Goal: Check status: Check status

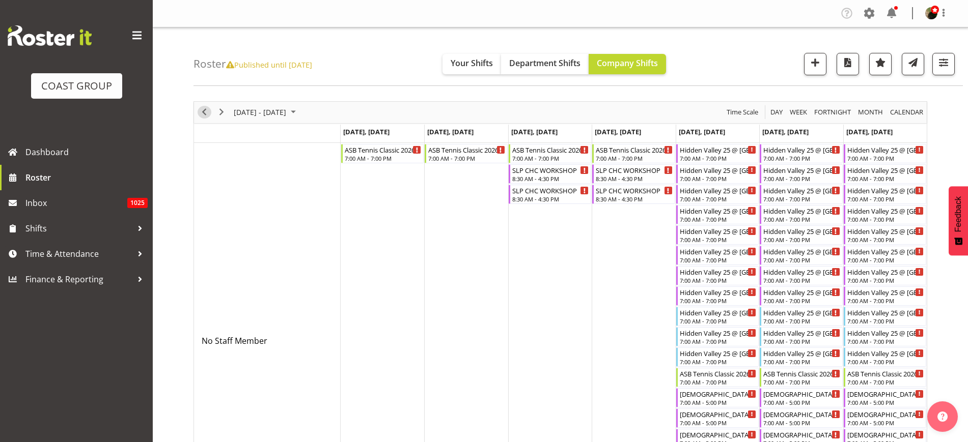
click at [203, 110] on span "Previous" at bounding box center [204, 112] width 12 height 13
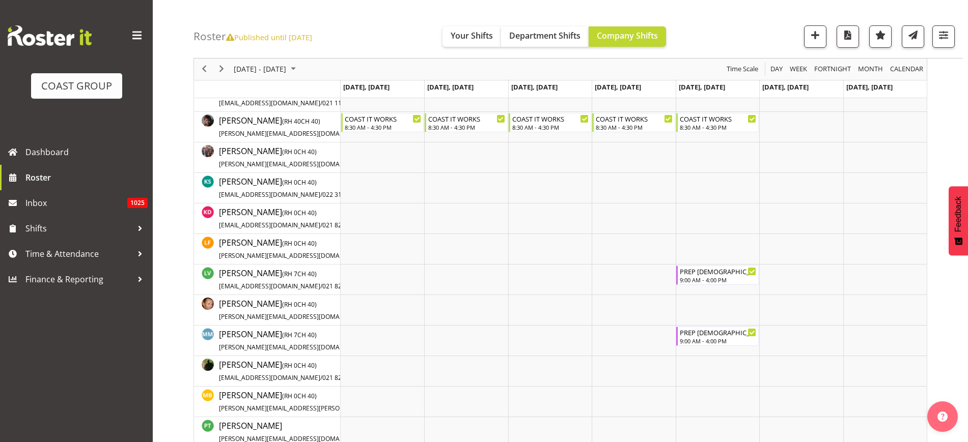
scroll to position [636, 0]
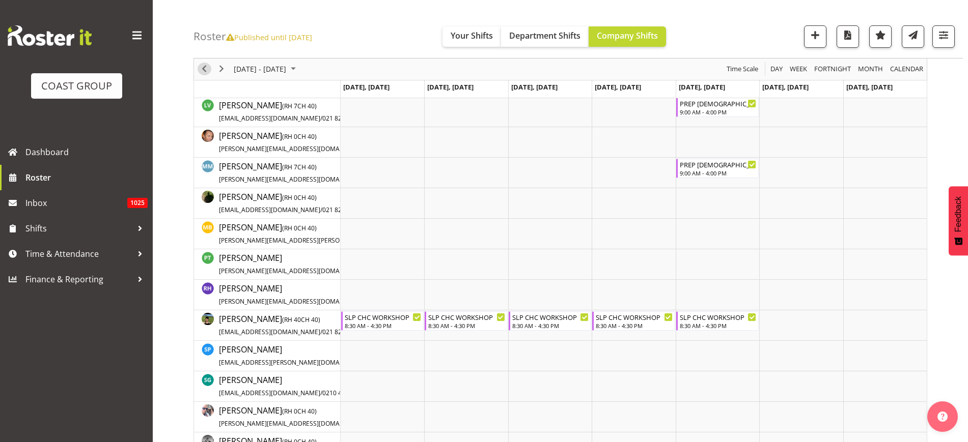
click at [208, 68] on span "Previous" at bounding box center [204, 69] width 12 height 13
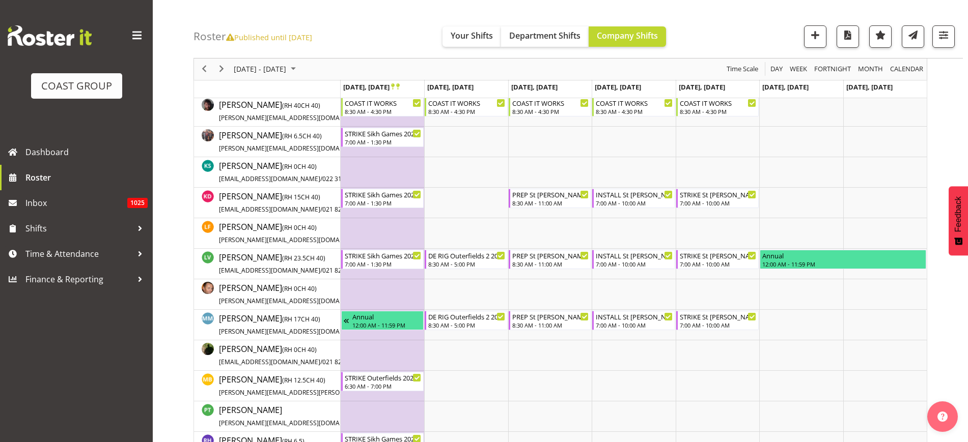
scroll to position [442, 0]
click at [205, 67] on span "Previous" at bounding box center [204, 69] width 12 height 13
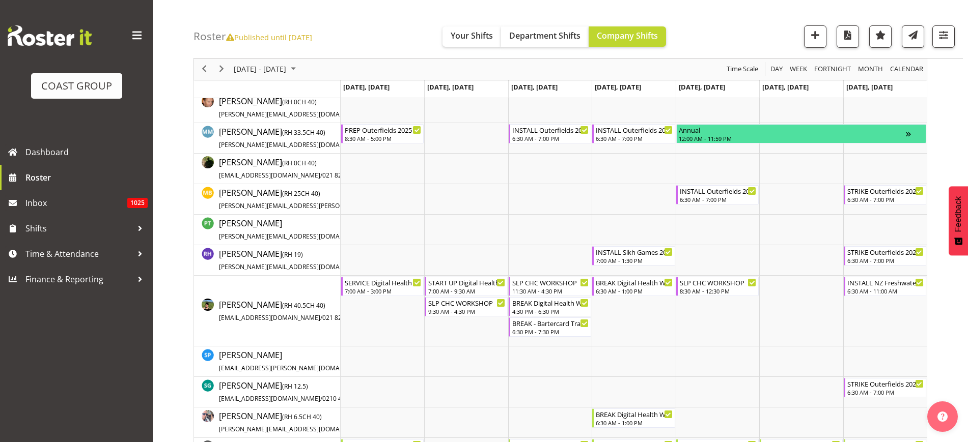
scroll to position [709, 0]
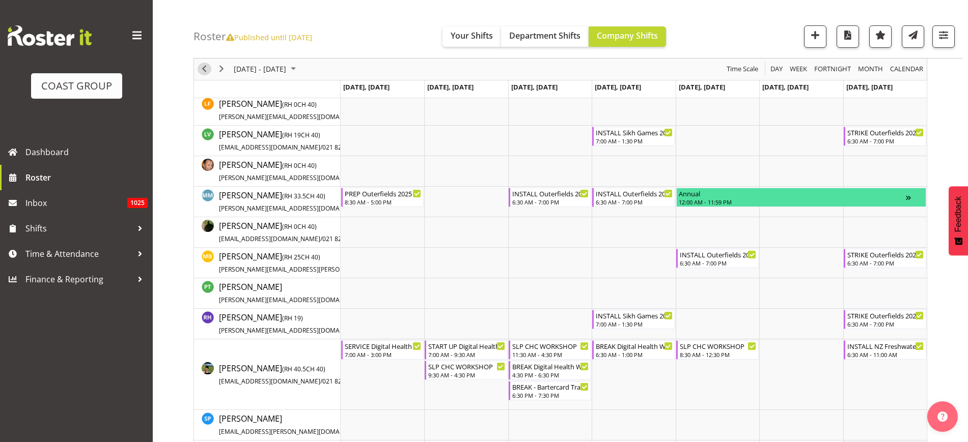
click at [203, 69] on span "Previous" at bounding box center [204, 69] width 12 height 13
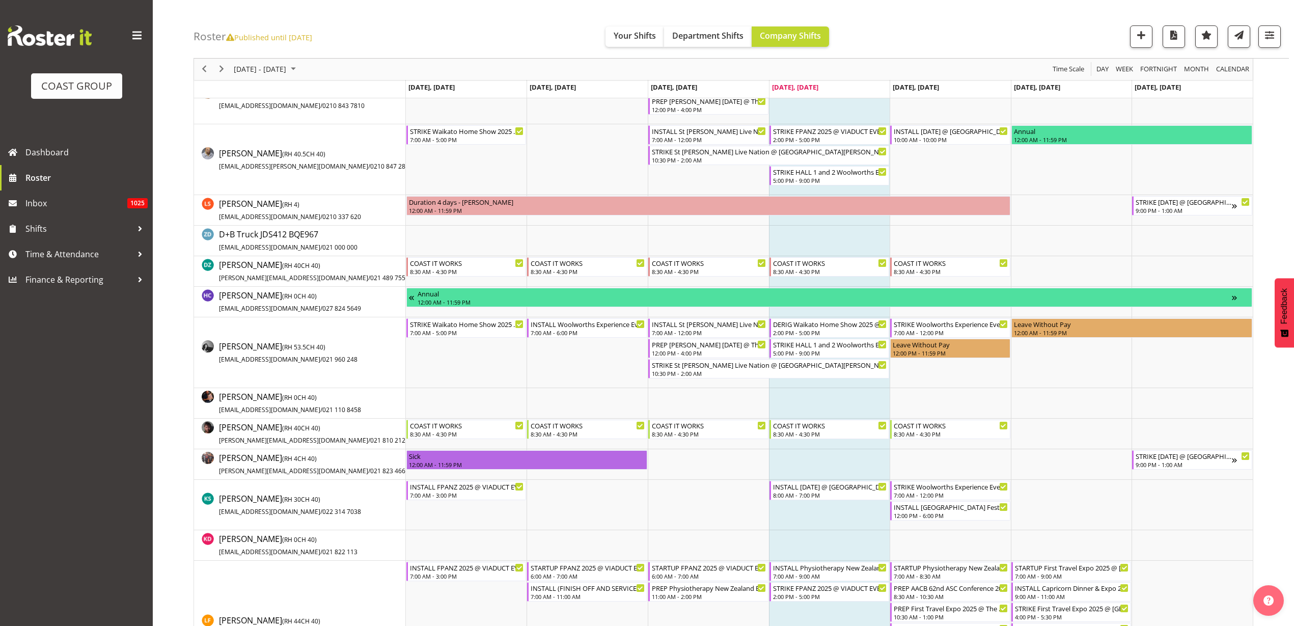
scroll to position [255, 0]
